Goal: Task Accomplishment & Management: Manage account settings

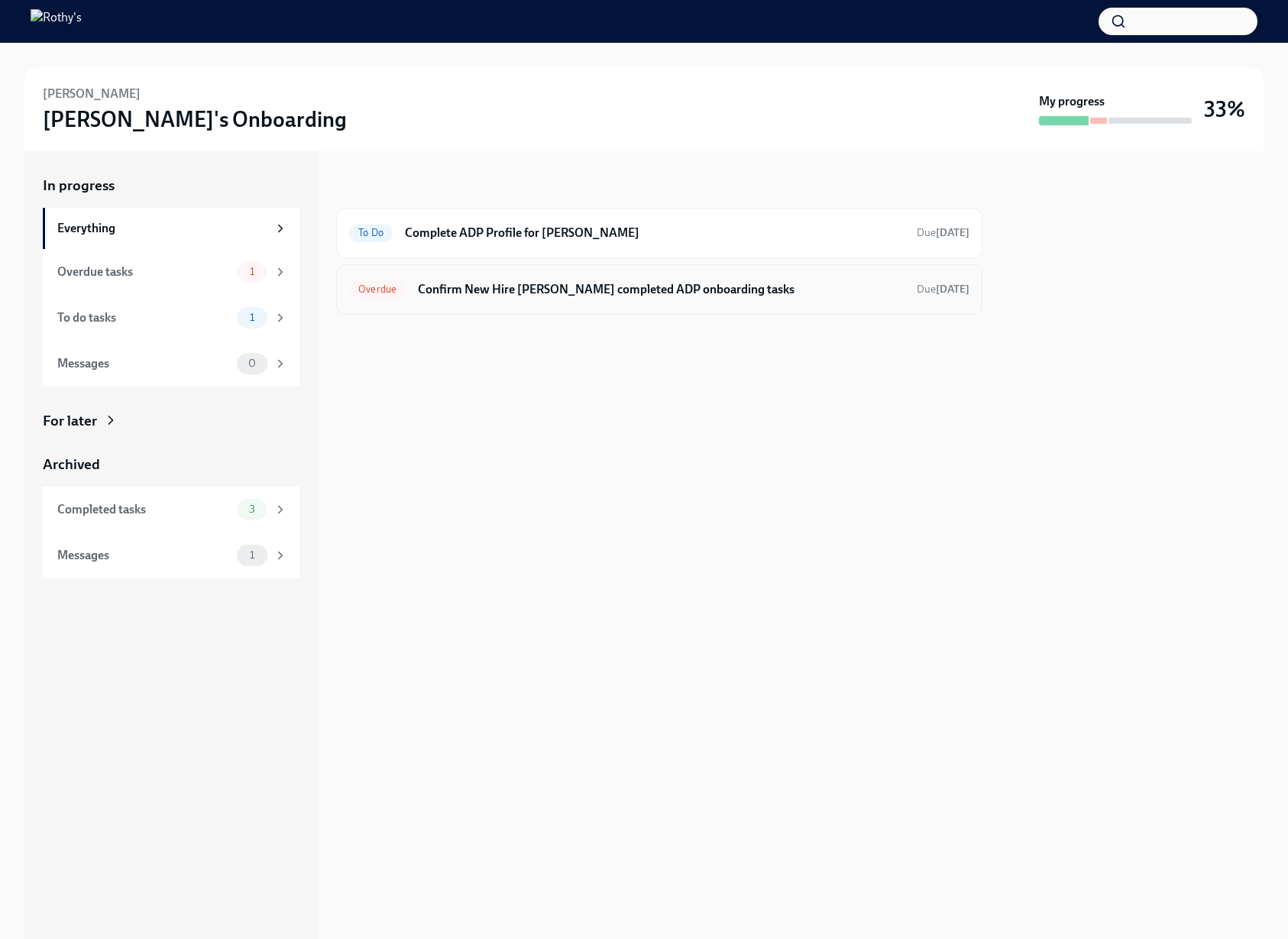
click at [598, 300] on div "Overdue Confirm New Hire [PERSON_NAME] completed ADP onboarding tasks Due [DATE]" at bounding box center [659, 290] width 620 height 25
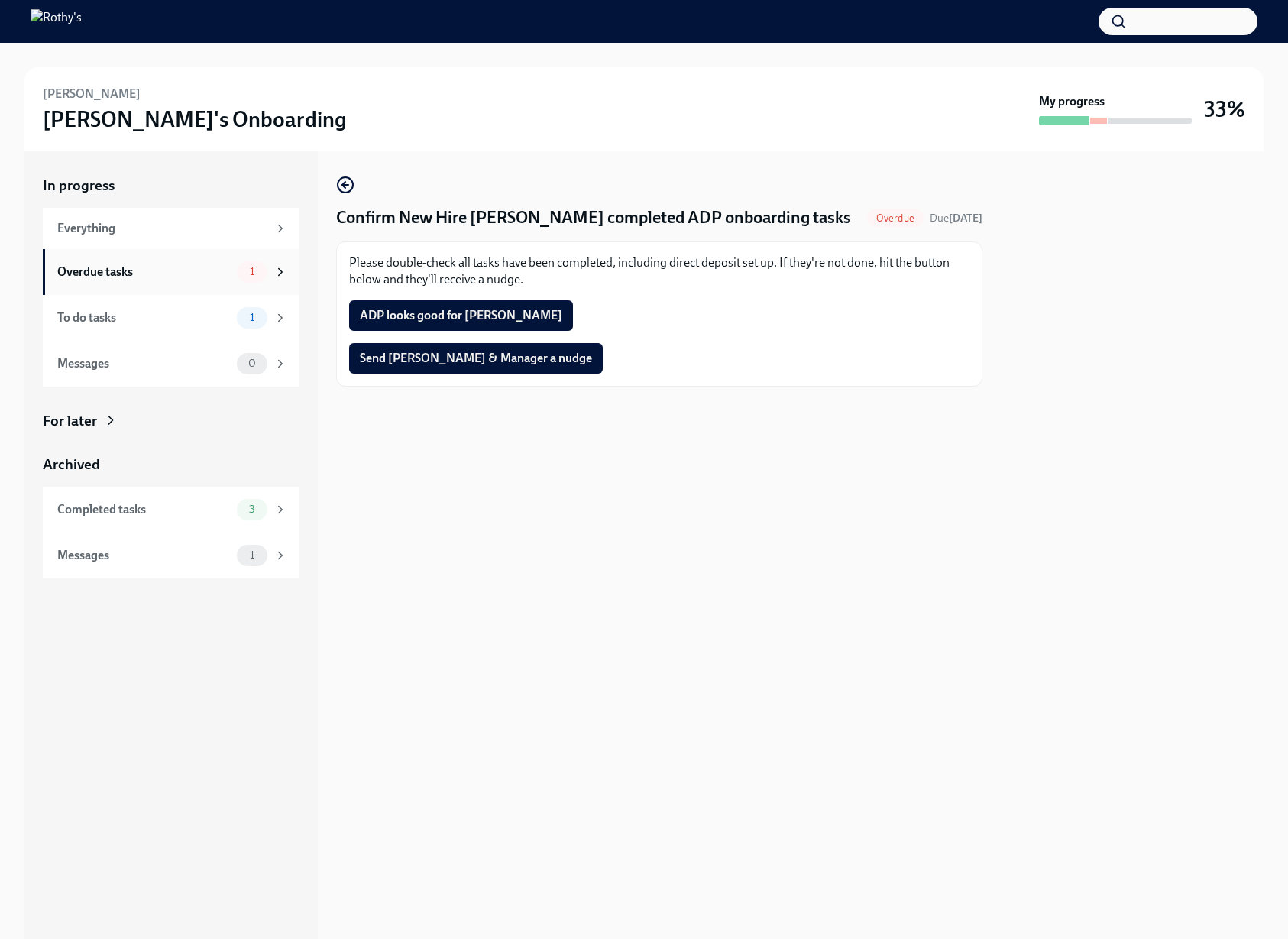
click at [203, 271] on div "Overdue tasks" at bounding box center [144, 272] width 173 height 17
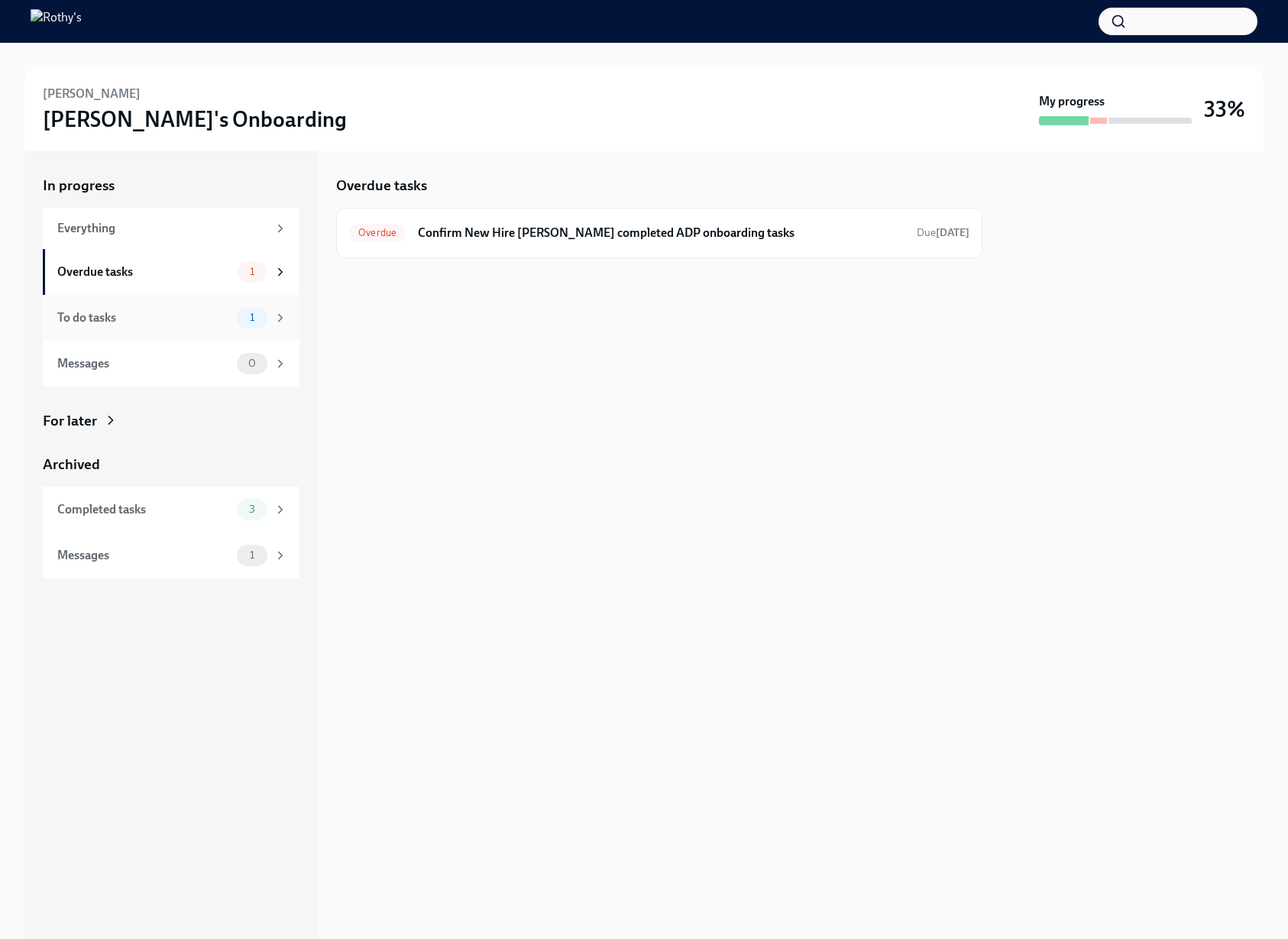
click at [160, 325] on div "To do tasks" at bounding box center [144, 318] width 173 height 17
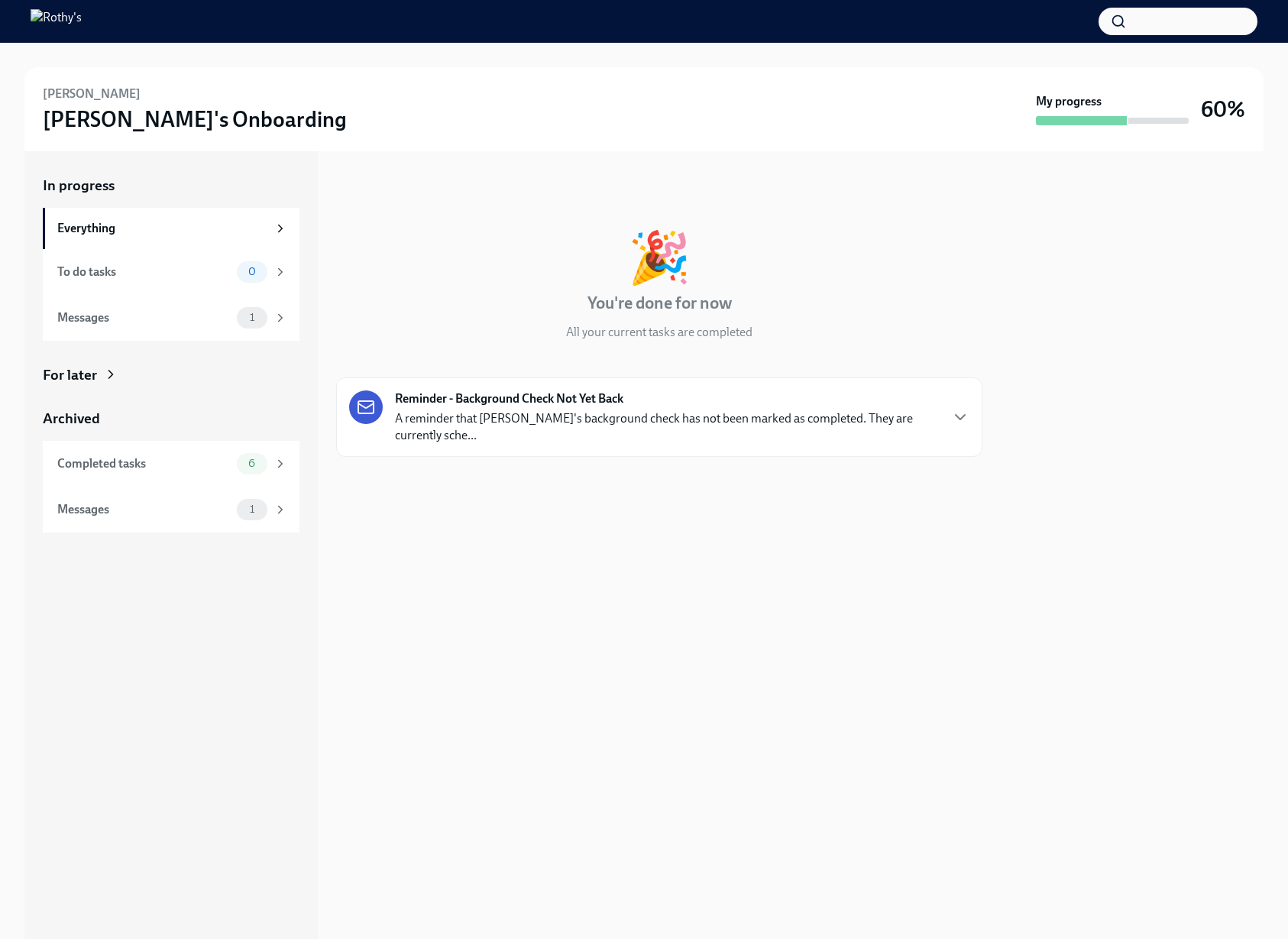
click at [554, 422] on p "A reminder that Jasmine's background check has not been marked as completed. Th…" at bounding box center [667, 427] width 544 height 34
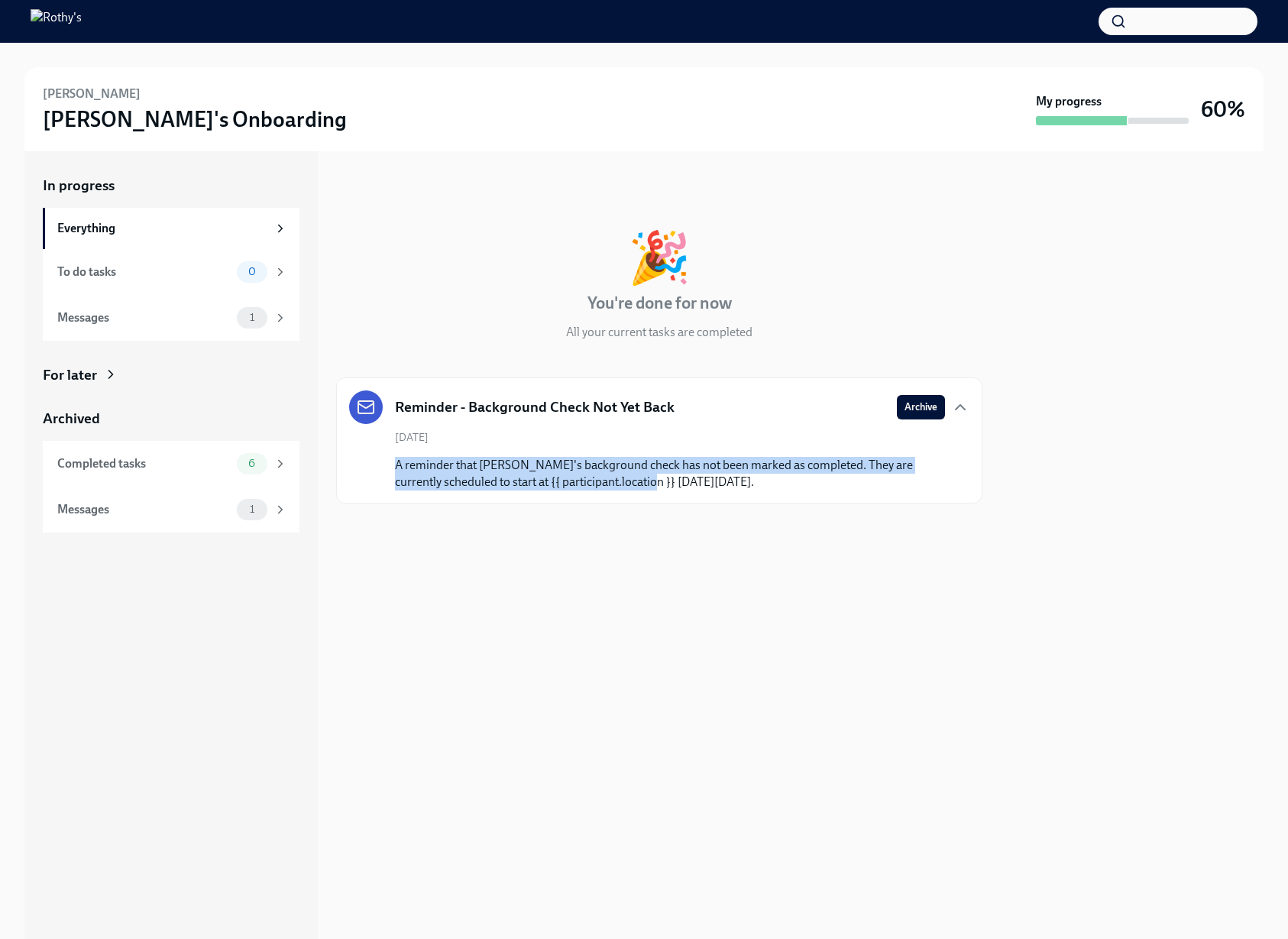
drag, startPoint x: 542, startPoint y: 457, endPoint x: 634, endPoint y: 473, distance: 93.4
click at [634, 473] on p "A reminder that Jasmine's background check has not been marked as completed. Th…" at bounding box center [671, 473] width 550 height 34
click at [186, 258] on div "To do tasks 0" at bounding box center [171, 273] width 257 height 46
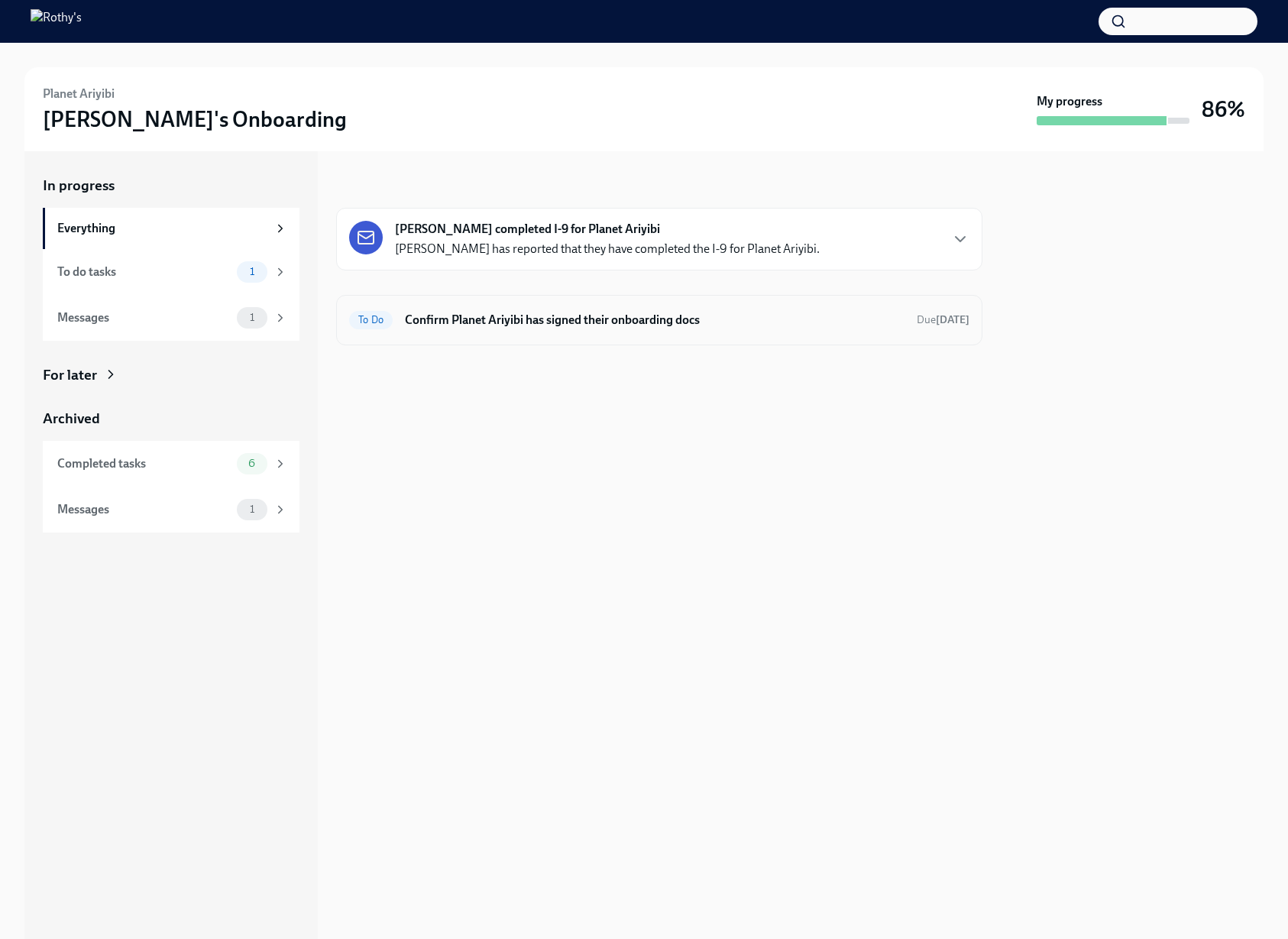
click at [487, 317] on h6 "Confirm Planet Ariyibi has signed their onboarding docs" at bounding box center [655, 319] width 500 height 17
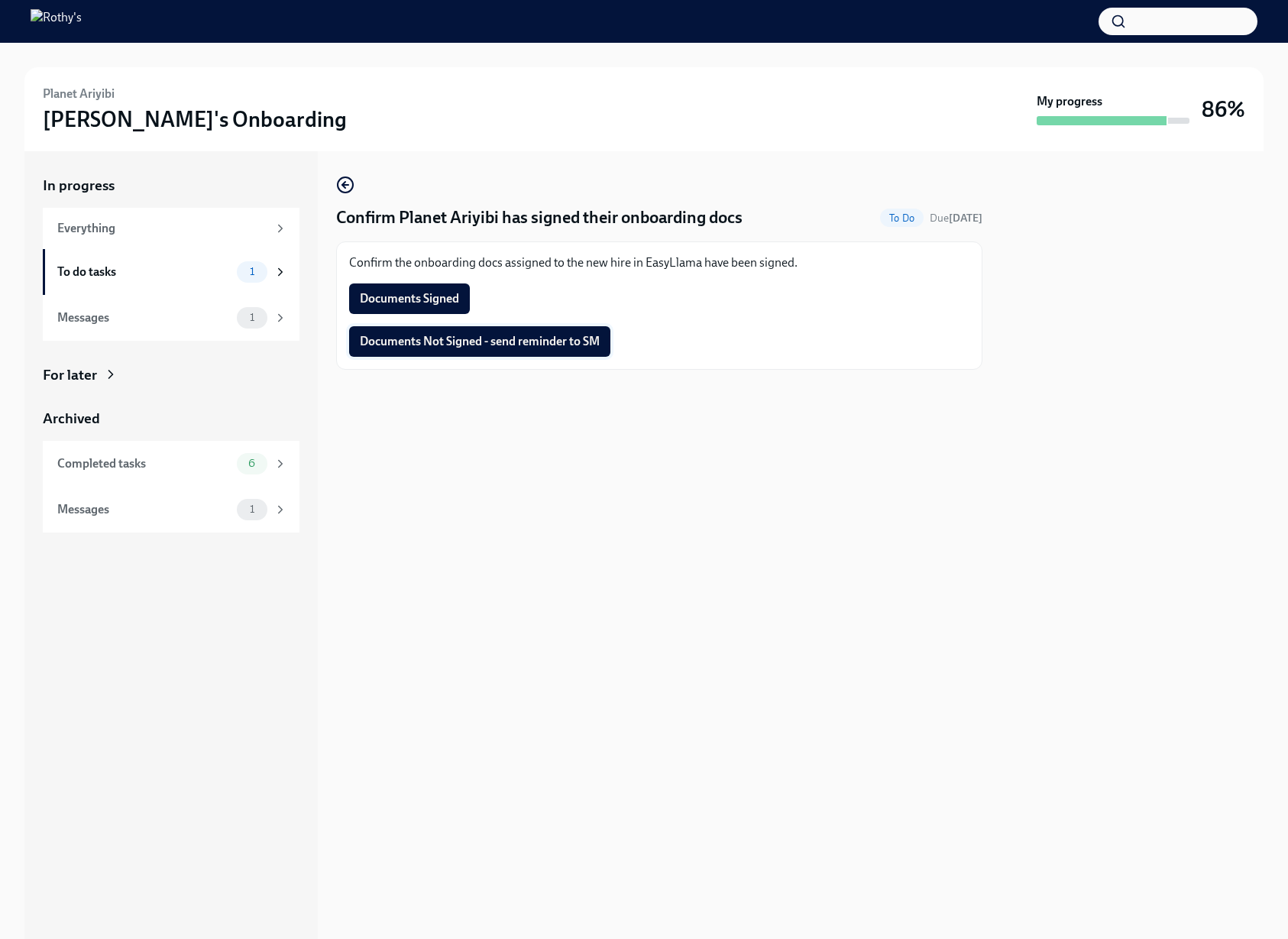
click at [482, 350] on button "Documents Not Signed - send reminder to SM" at bounding box center [479, 342] width 261 height 31
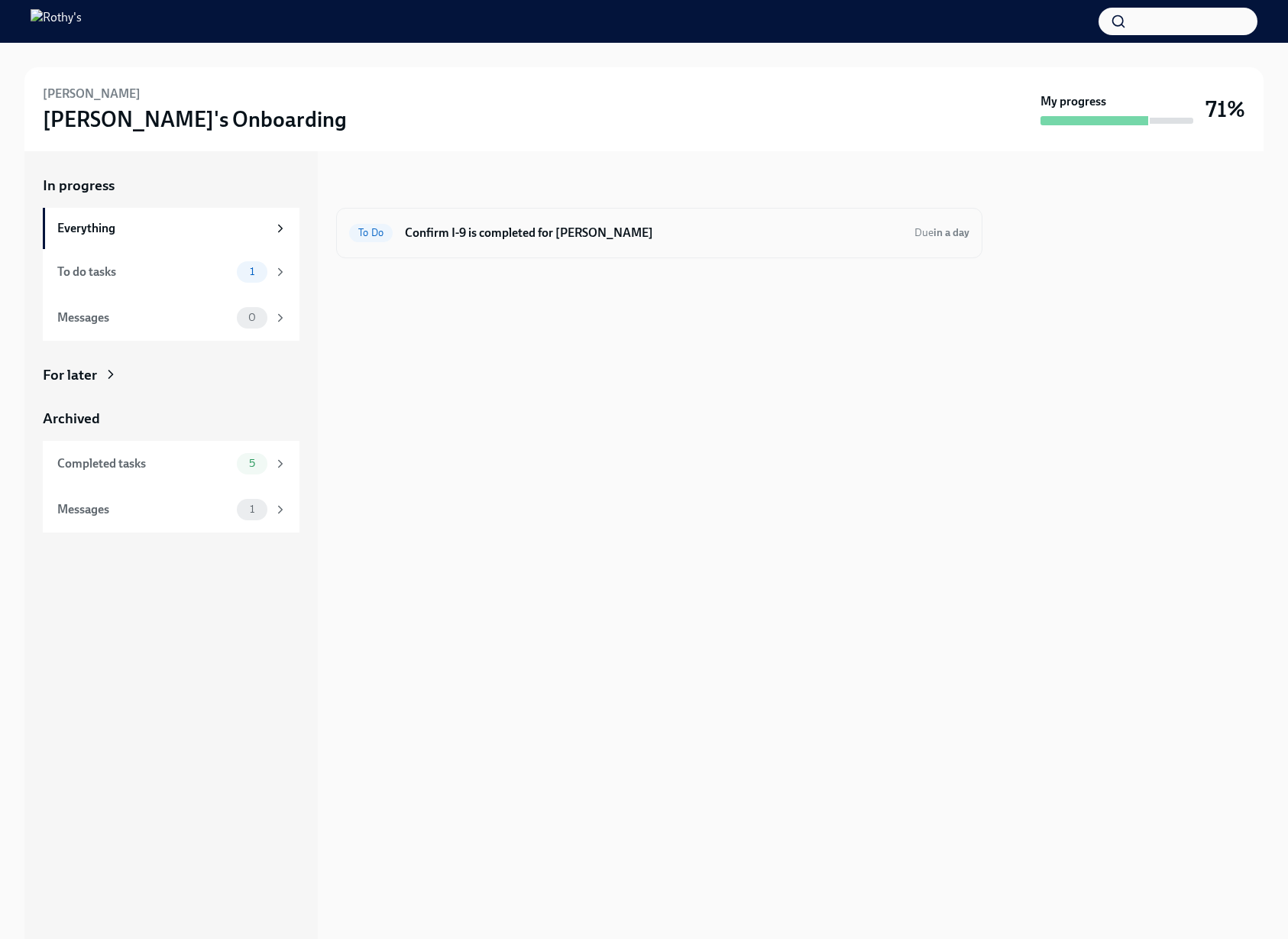
click at [490, 234] on h6 "Confirm I-9 is completed for Shelby Dieter" at bounding box center [654, 233] width 497 height 17
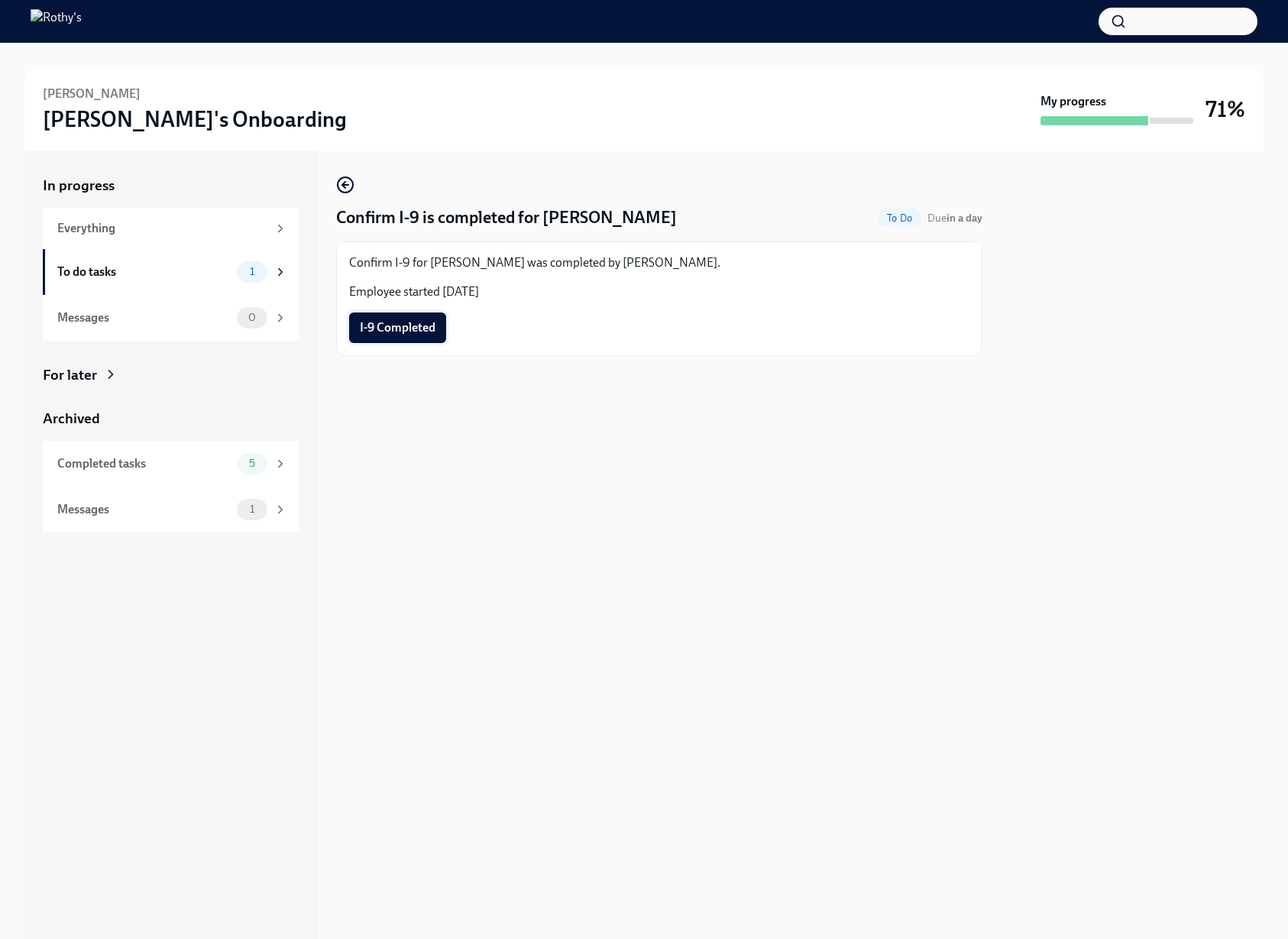
click at [417, 329] on span "I-9 Completed" at bounding box center [398, 327] width 76 height 15
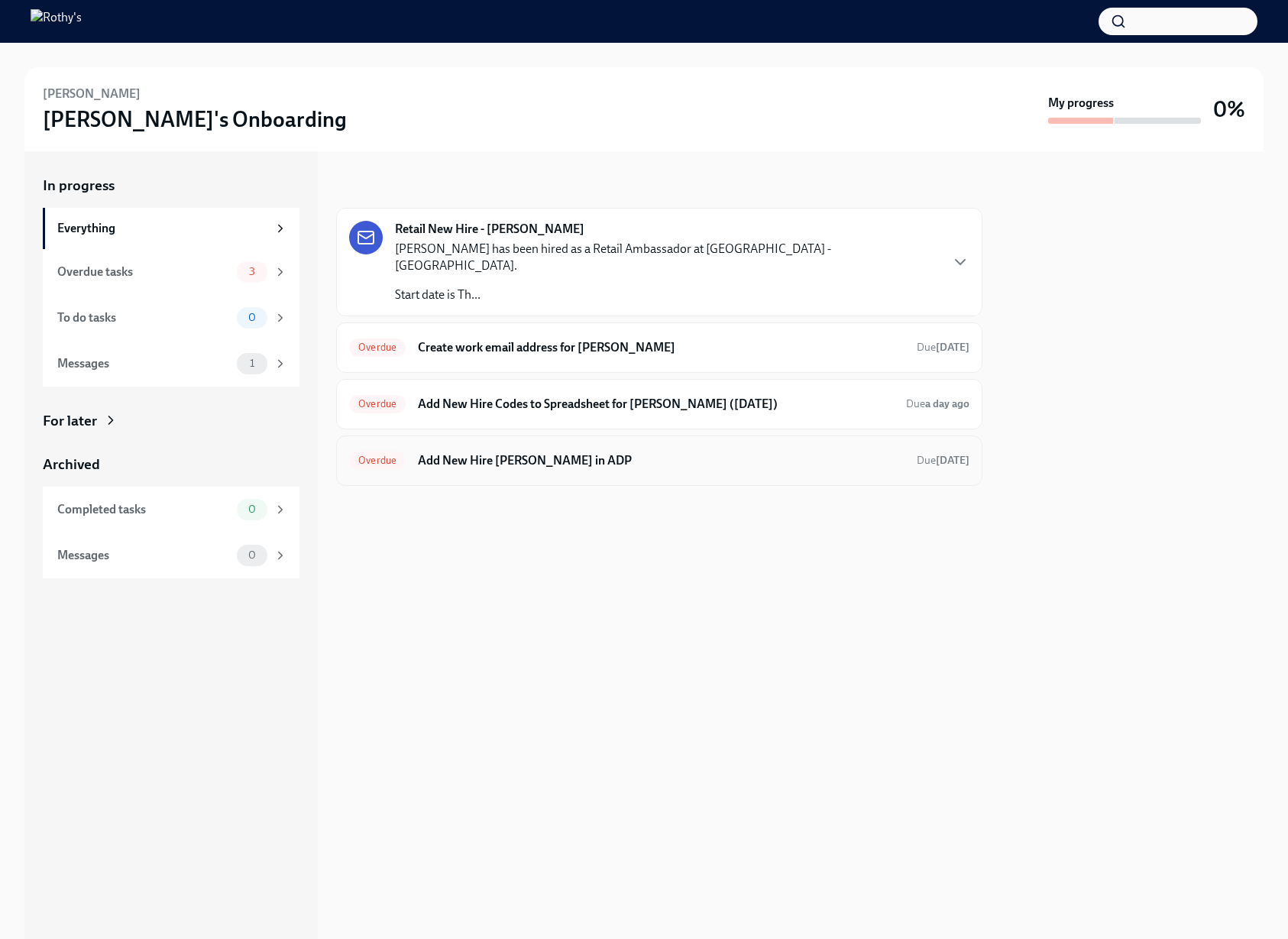
click at [507, 452] on h6 "Add New Hire [PERSON_NAME] in ADP" at bounding box center [661, 460] width 487 height 17
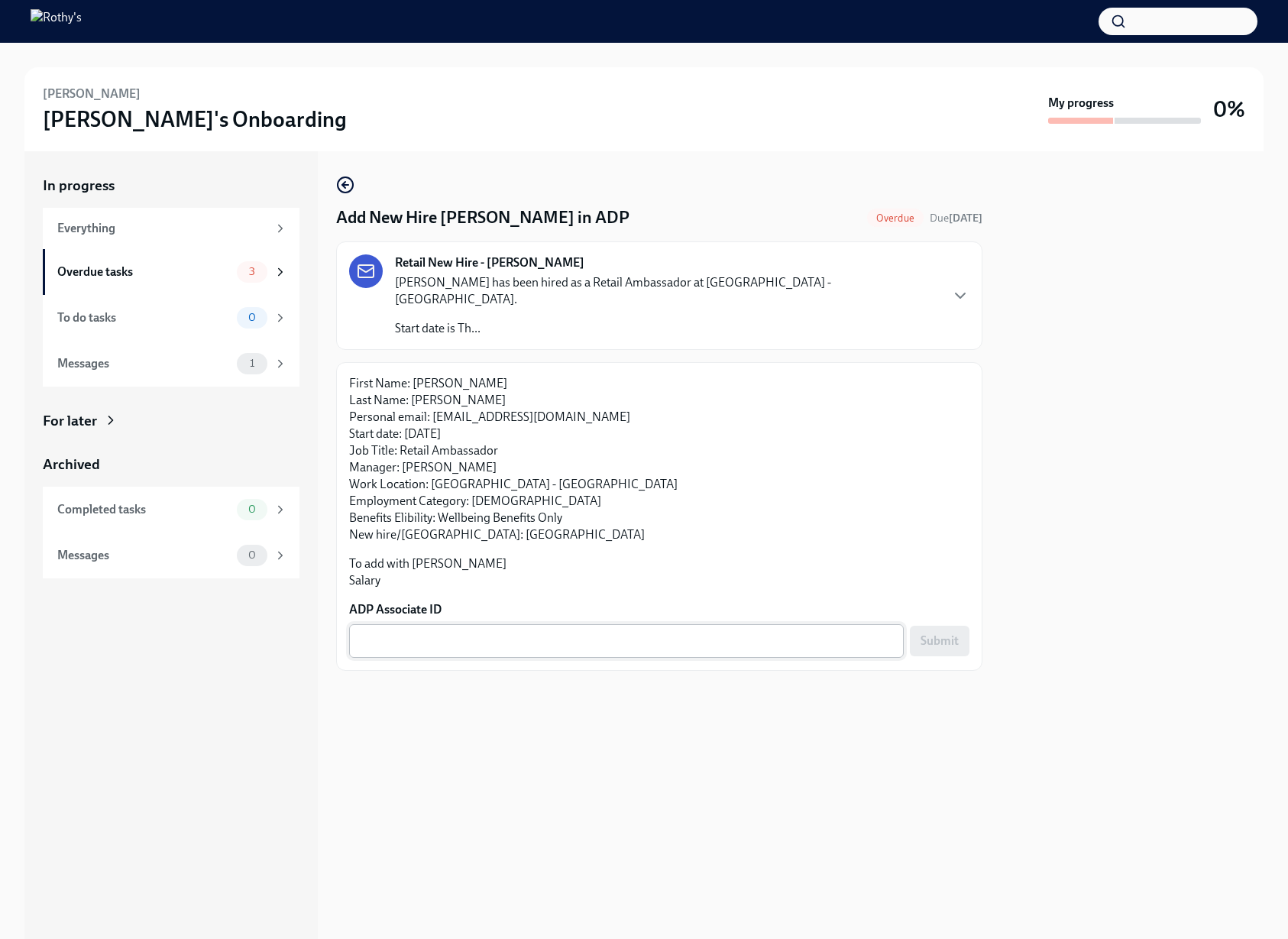
click at [496, 632] on textarea "ADP Associate ID" at bounding box center [626, 641] width 536 height 19
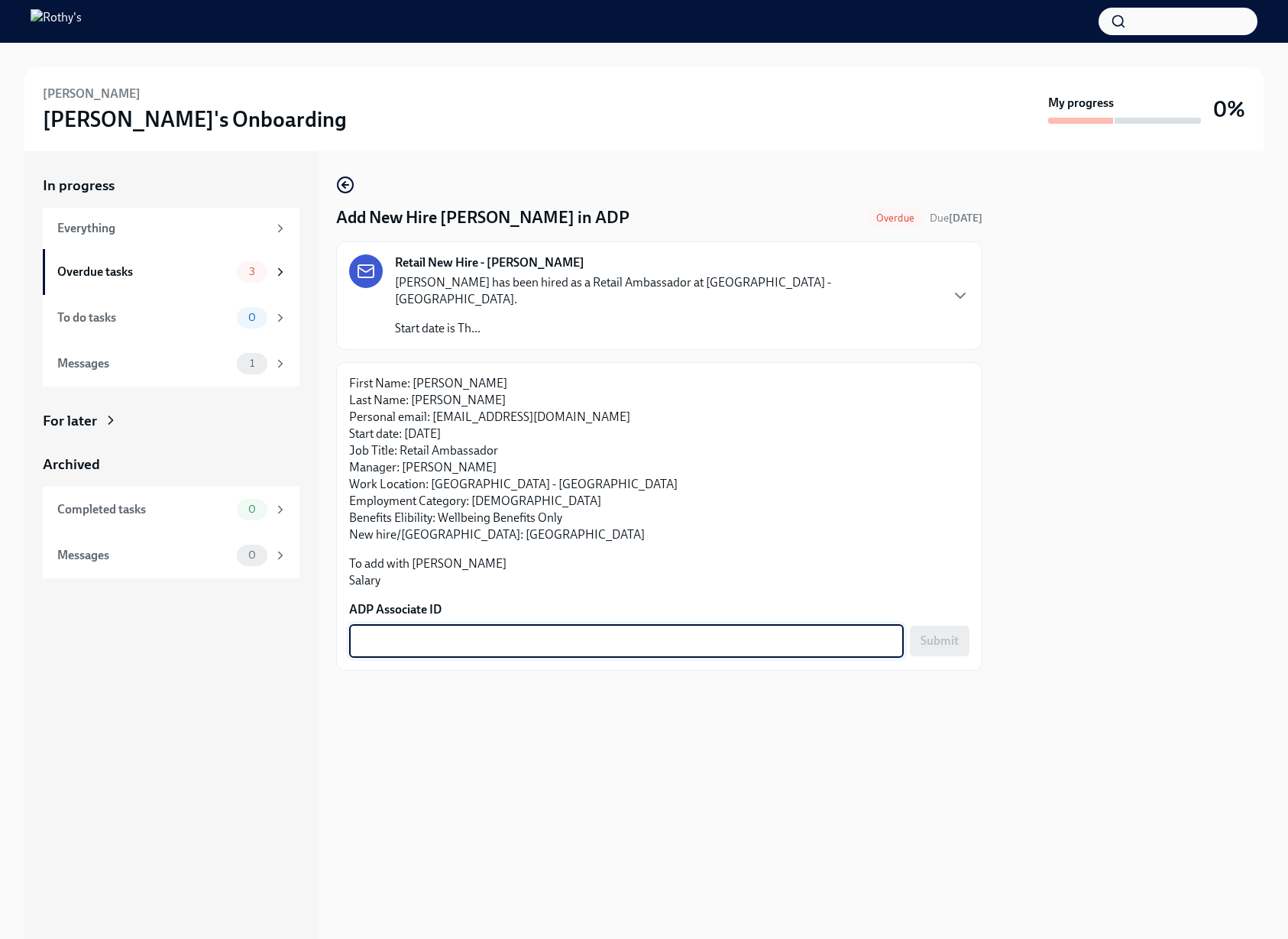
paste textarea "LT979F12N"
type textarea "LT979F12N"
click at [953, 634] on span "Submit" at bounding box center [939, 641] width 38 height 15
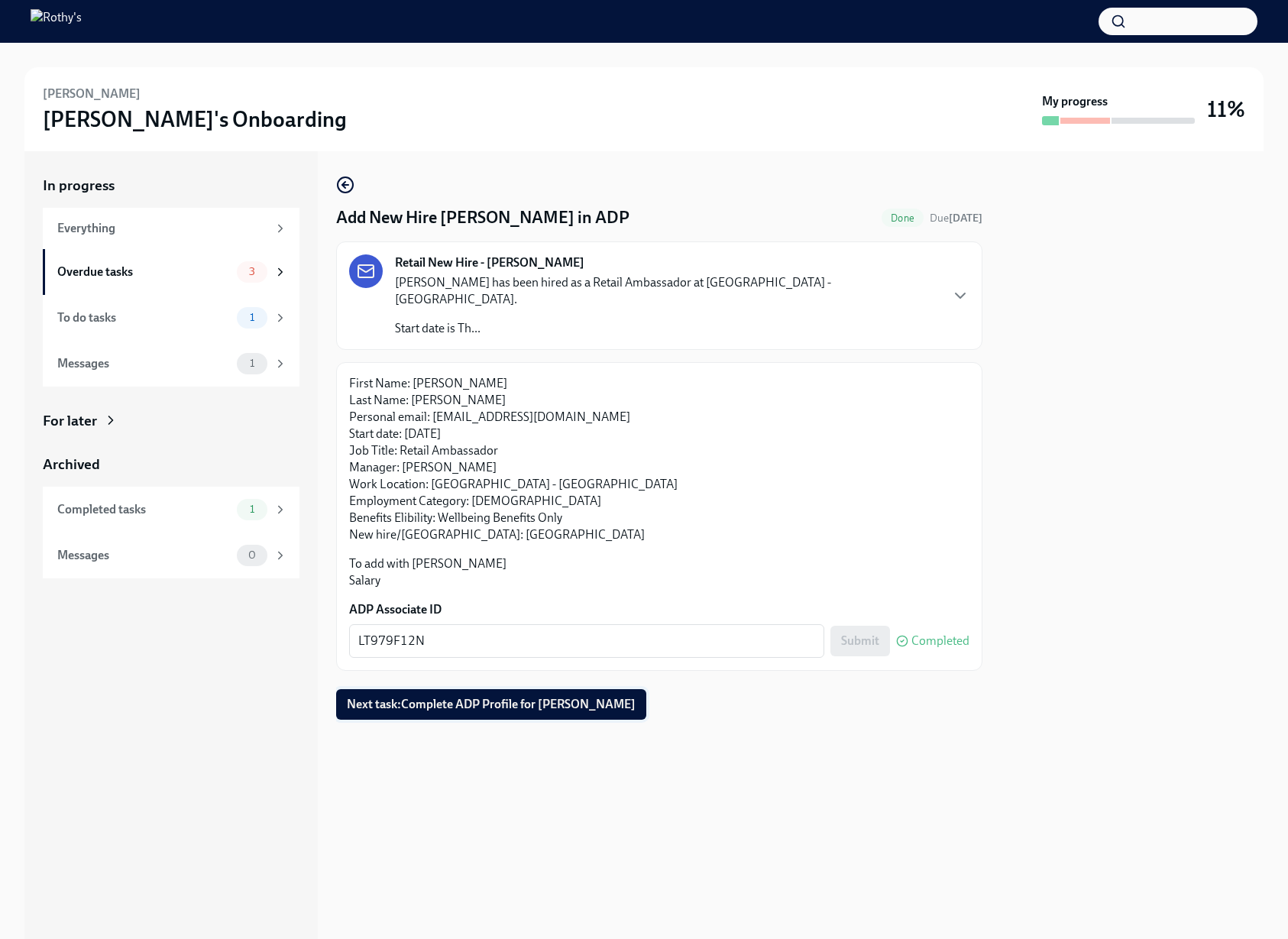
click at [475, 697] on span "Next task : Complete ADP Profile for Ryn Heller" at bounding box center [491, 704] width 288 height 15
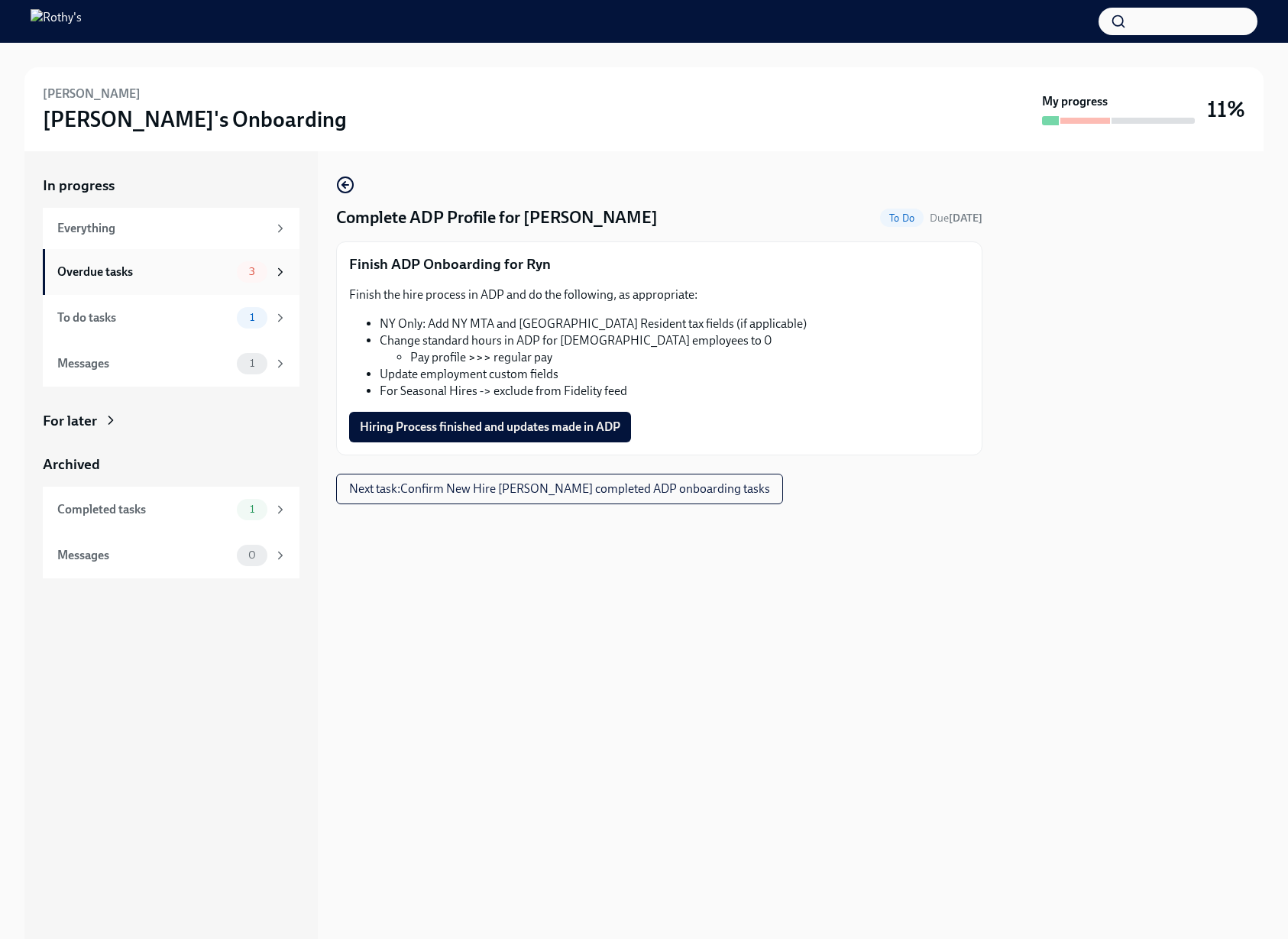
click at [227, 273] on div "Overdue tasks" at bounding box center [144, 272] width 173 height 17
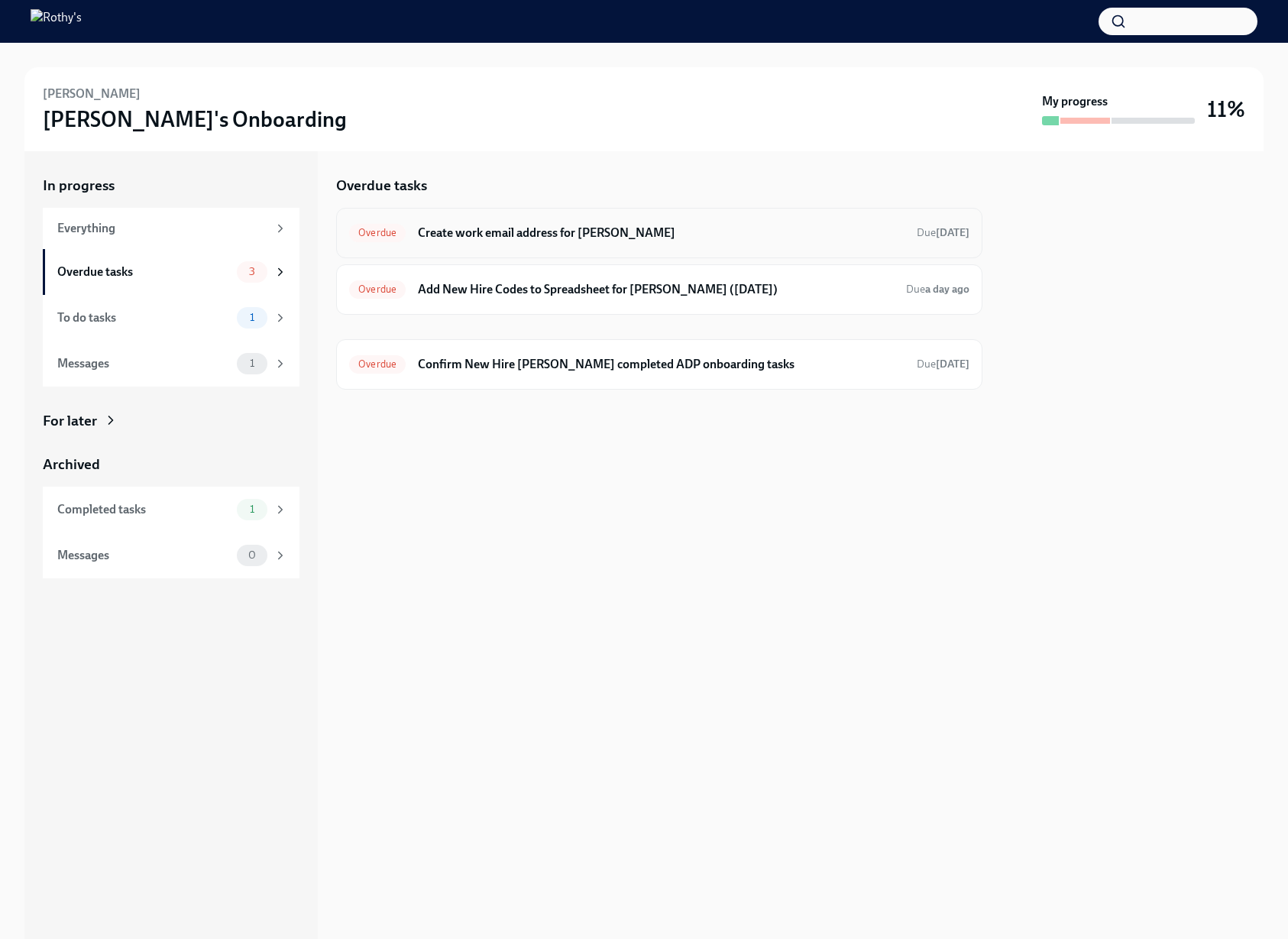
click at [527, 242] on div "Overdue Create work email address for Ryn Heller Due 13 days ago" at bounding box center [659, 234] width 620 height 25
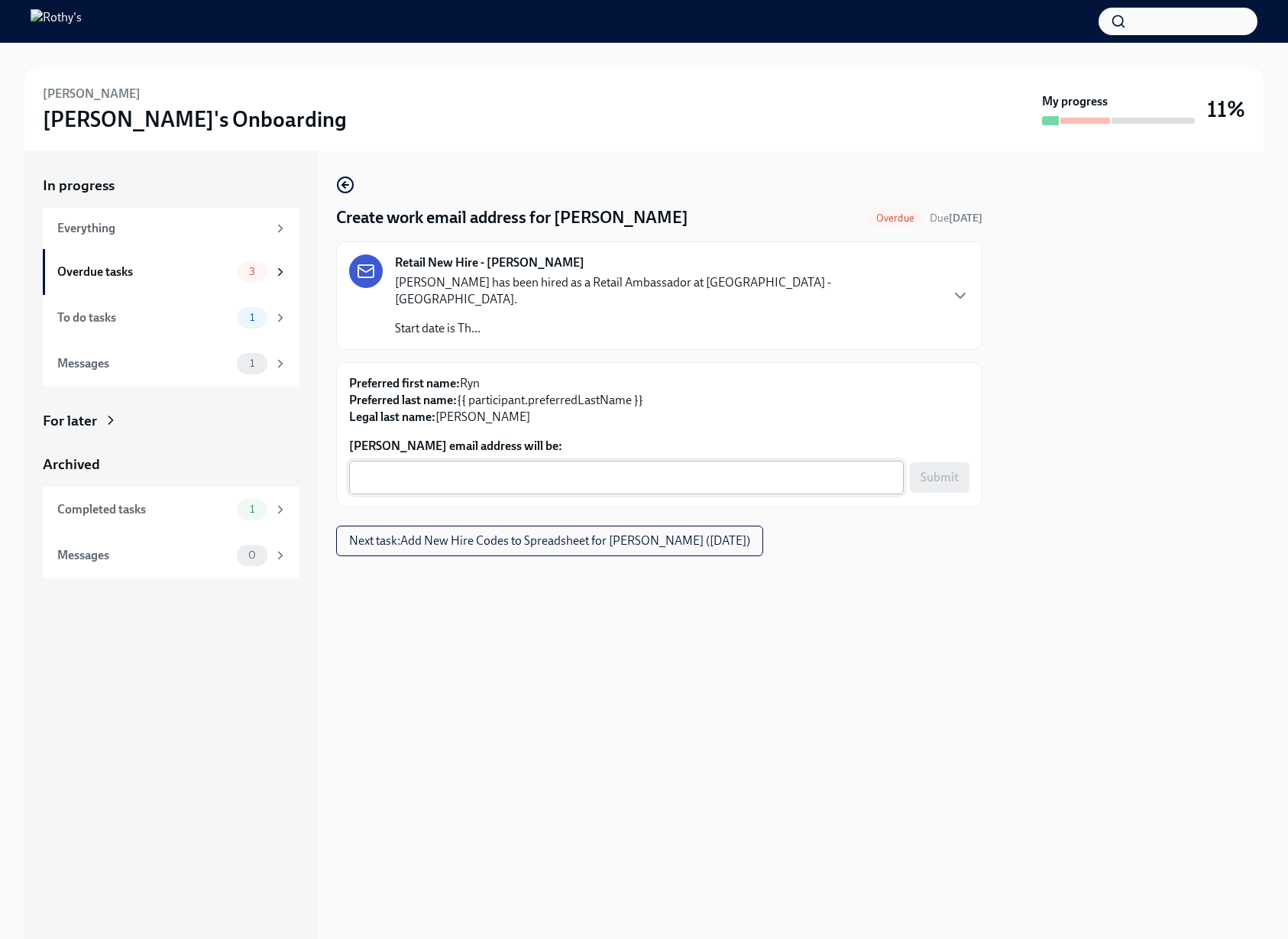
click at [545, 468] on textarea "Ryn Heller's email address will be:" at bounding box center [626, 477] width 536 height 19
paste textarea "rynheller@rothys.com"
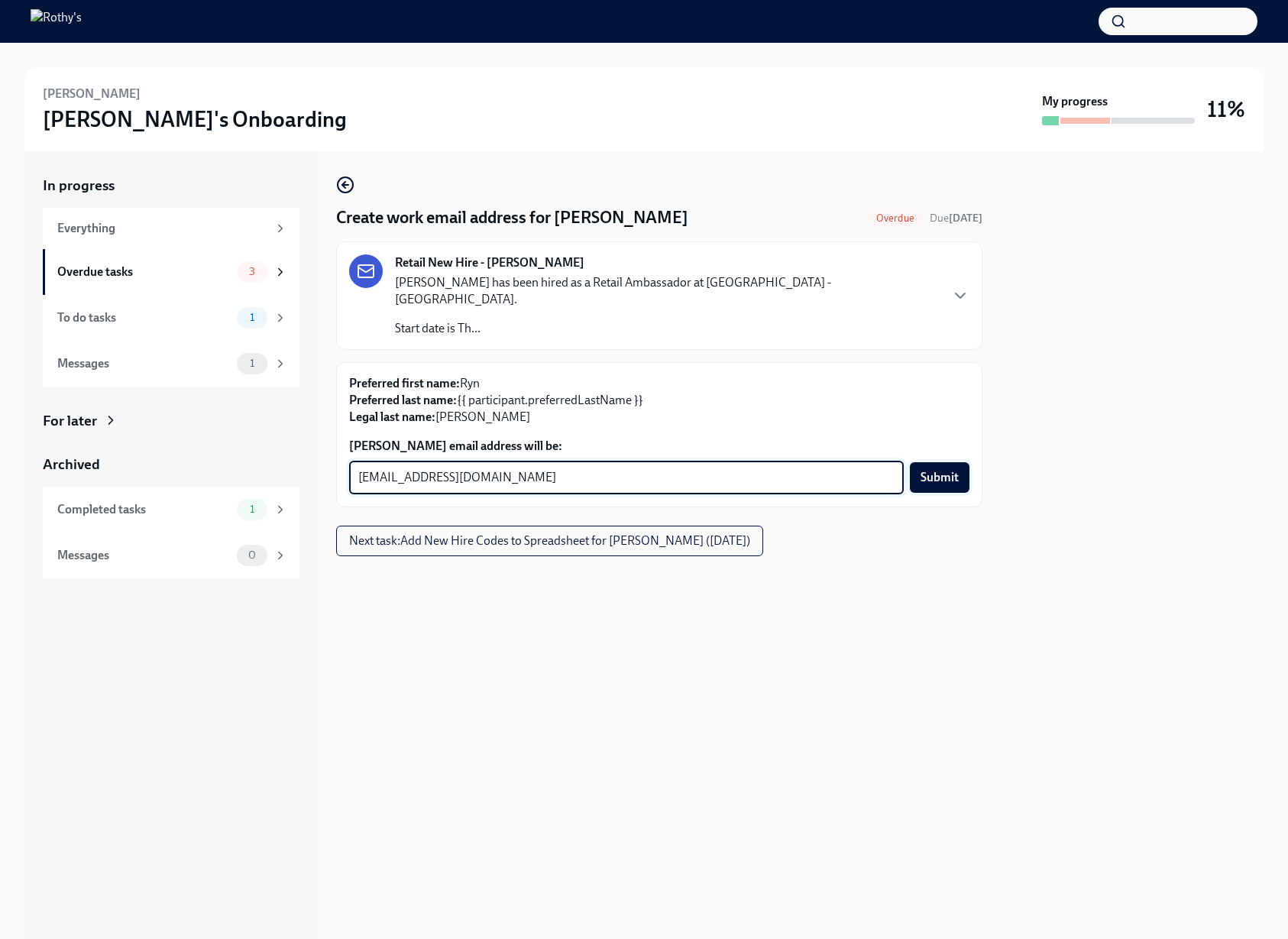
type textarea "rynheller@rothys.com"
click at [961, 466] on button "Submit" at bounding box center [939, 478] width 59 height 31
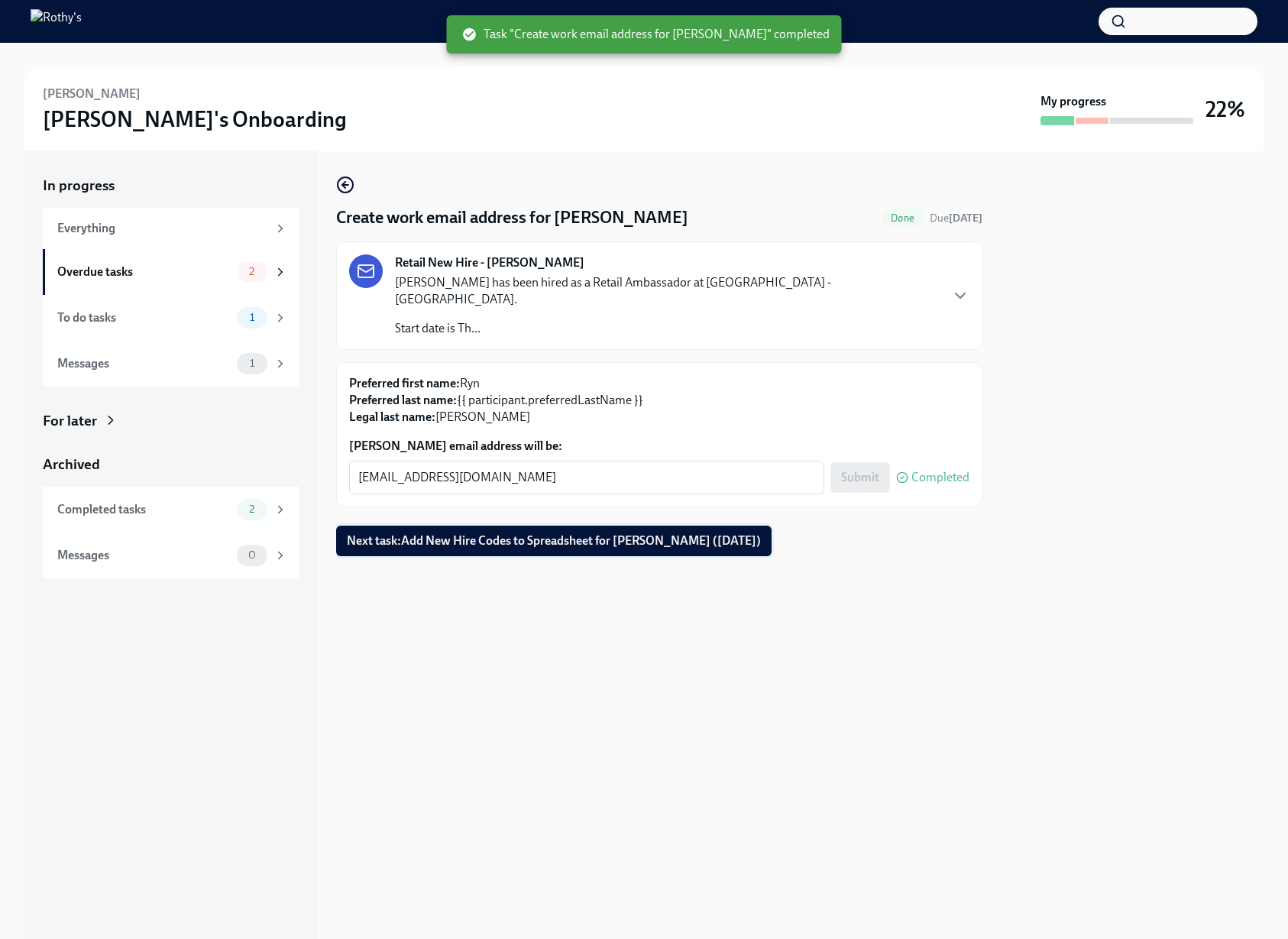
click at [722, 534] on span "Next task : Add New Hire Codes to Spreadsheet for Ryn Heller (09/11/2025)" at bounding box center [554, 541] width 414 height 15
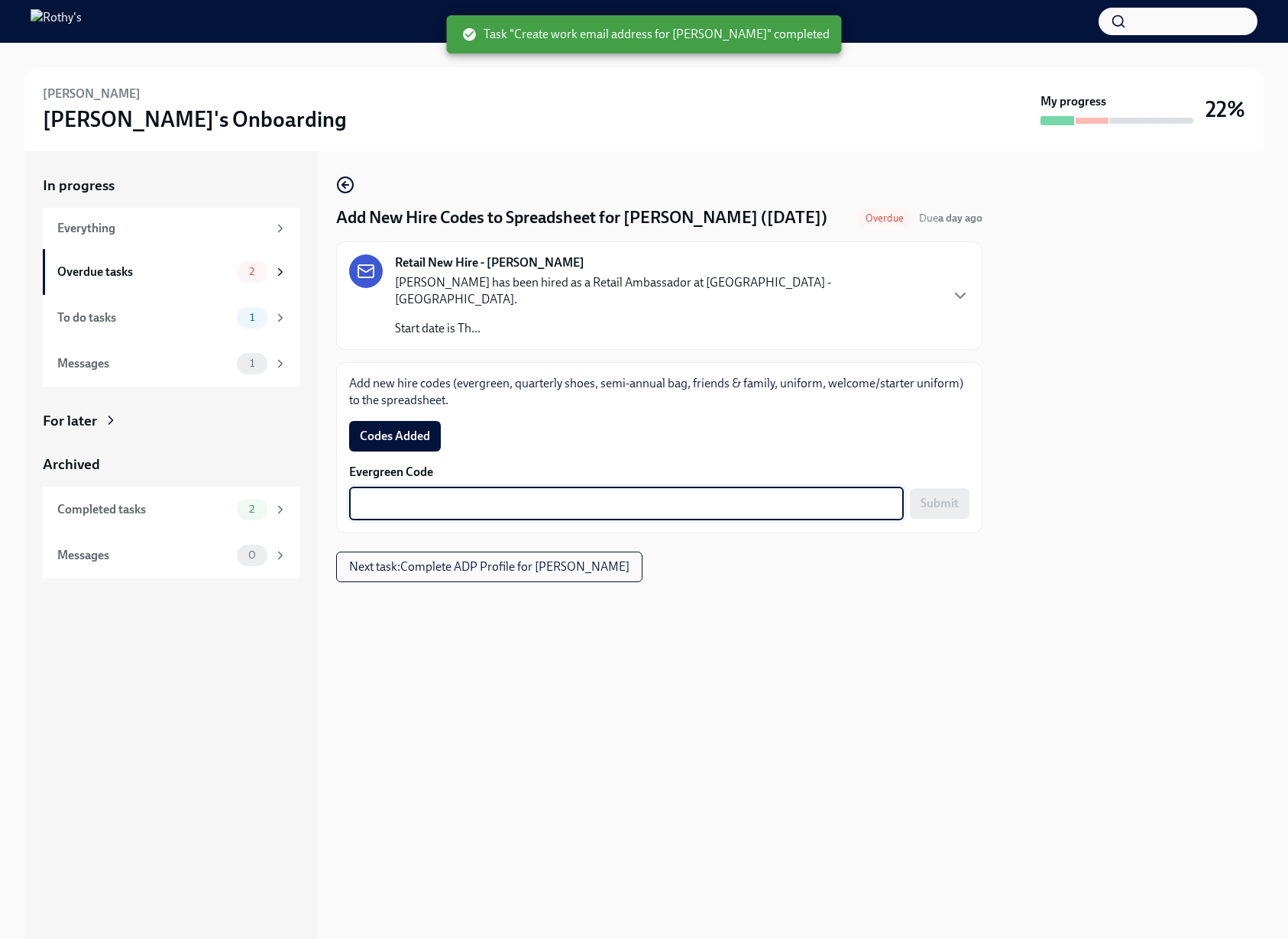
click at [517, 495] on textarea "Evergreen Code" at bounding box center [626, 504] width 536 height 19
paste textarea "E-FF-BWWGK4"
type textarea "E-FF-BWWGK4"
click at [942, 496] on button "Submit" at bounding box center [939, 504] width 59 height 31
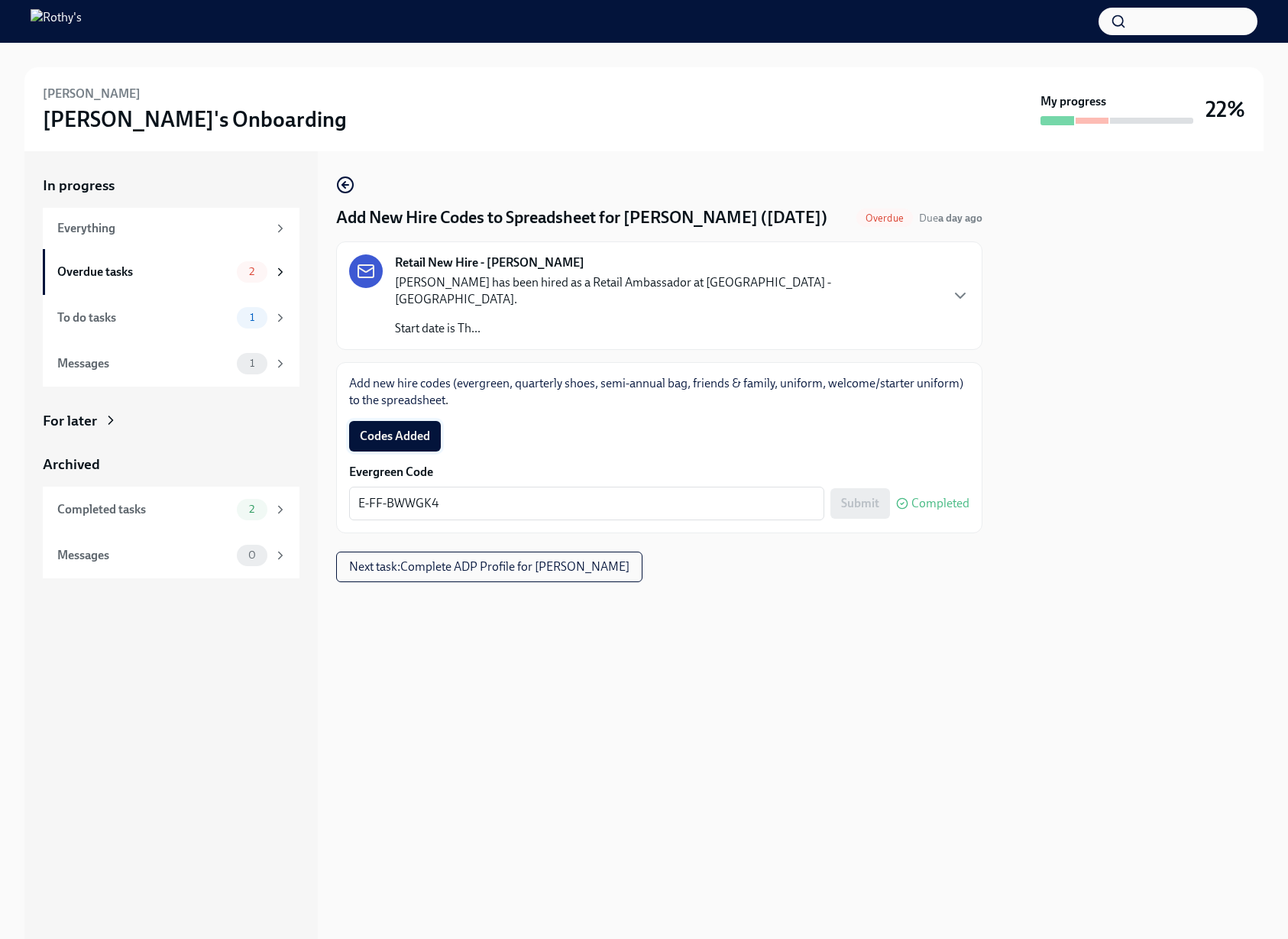
click at [420, 421] on button "Codes Added" at bounding box center [395, 436] width 92 height 31
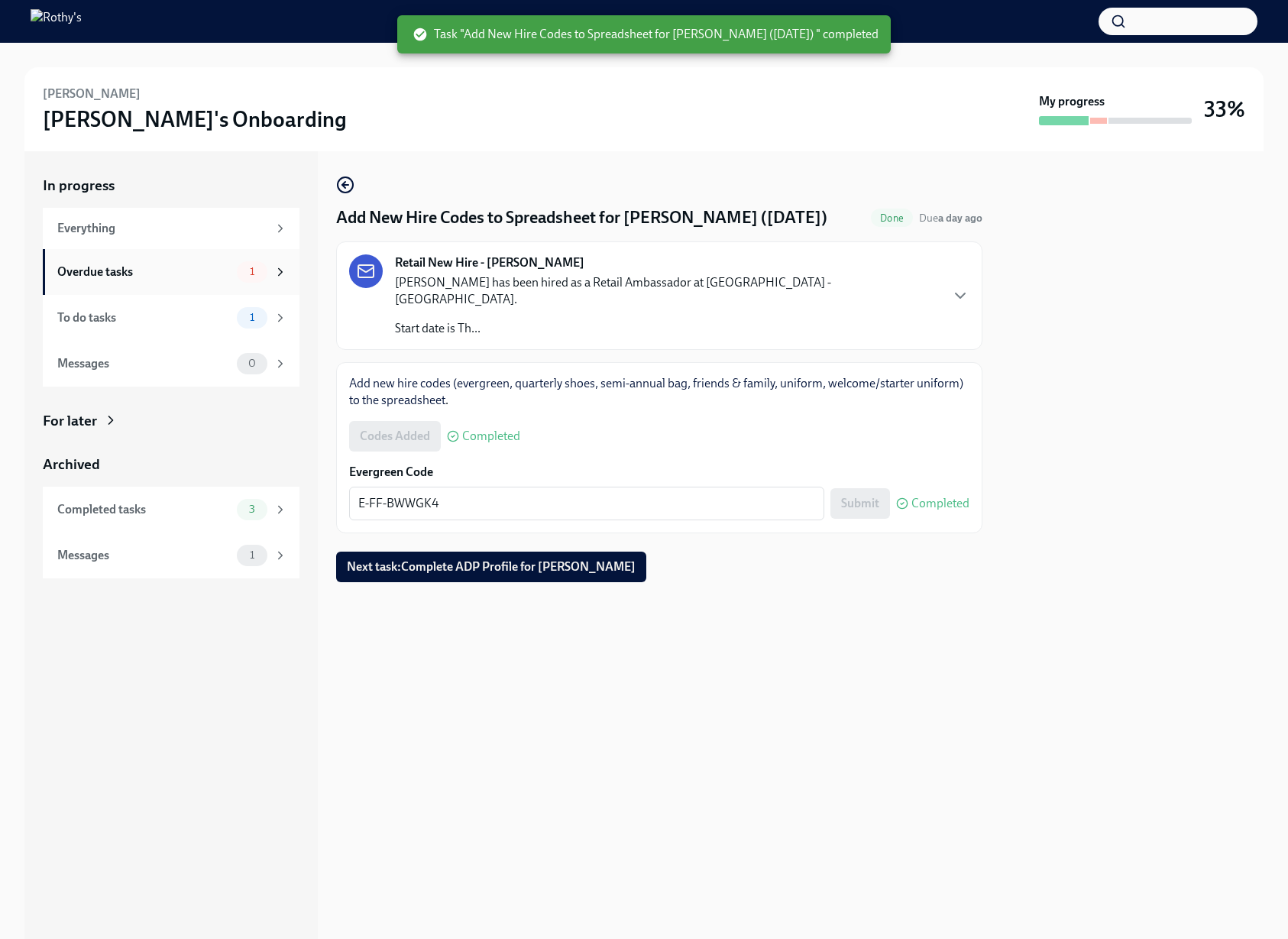
click at [194, 266] on div "Overdue tasks" at bounding box center [144, 272] width 173 height 17
